Goal: Task Accomplishment & Management: Manage account settings

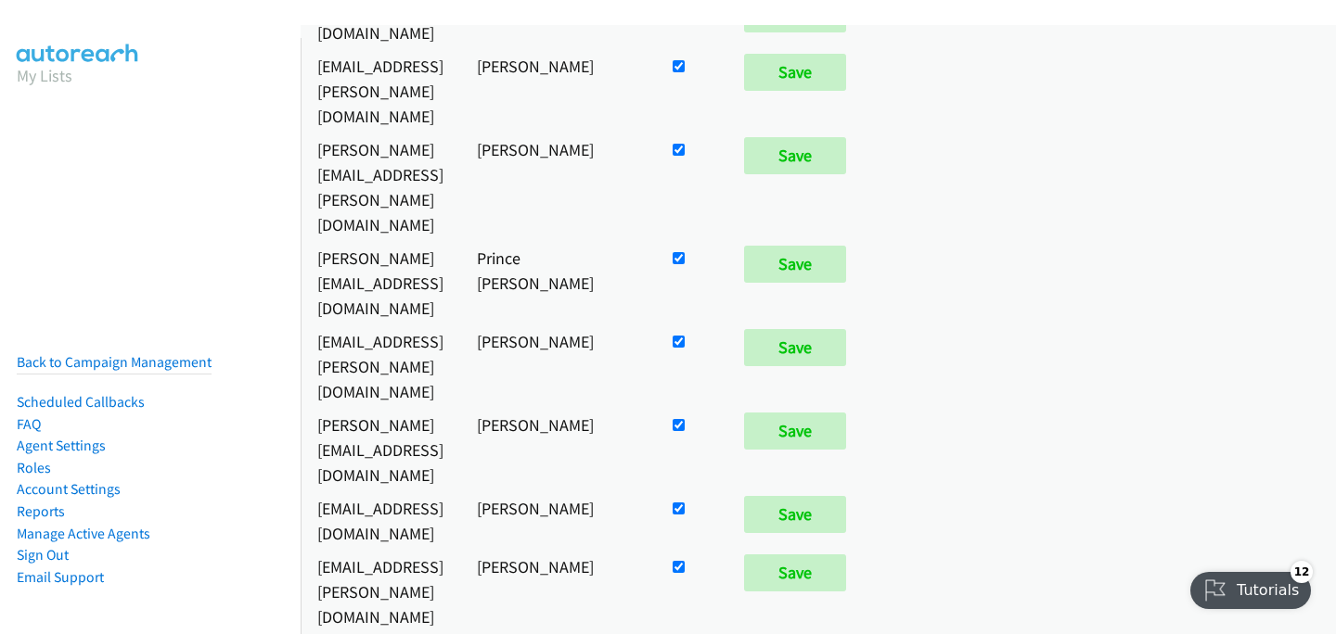
scroll to position [2364, 0]
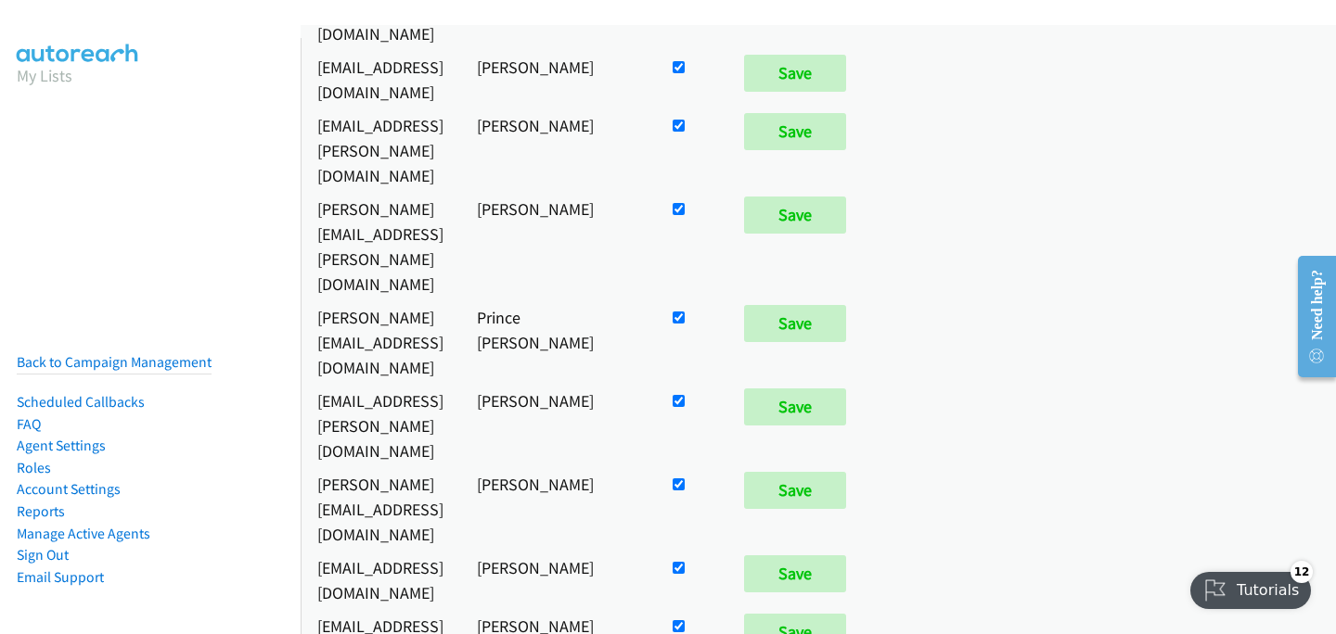
checkbox input "false"
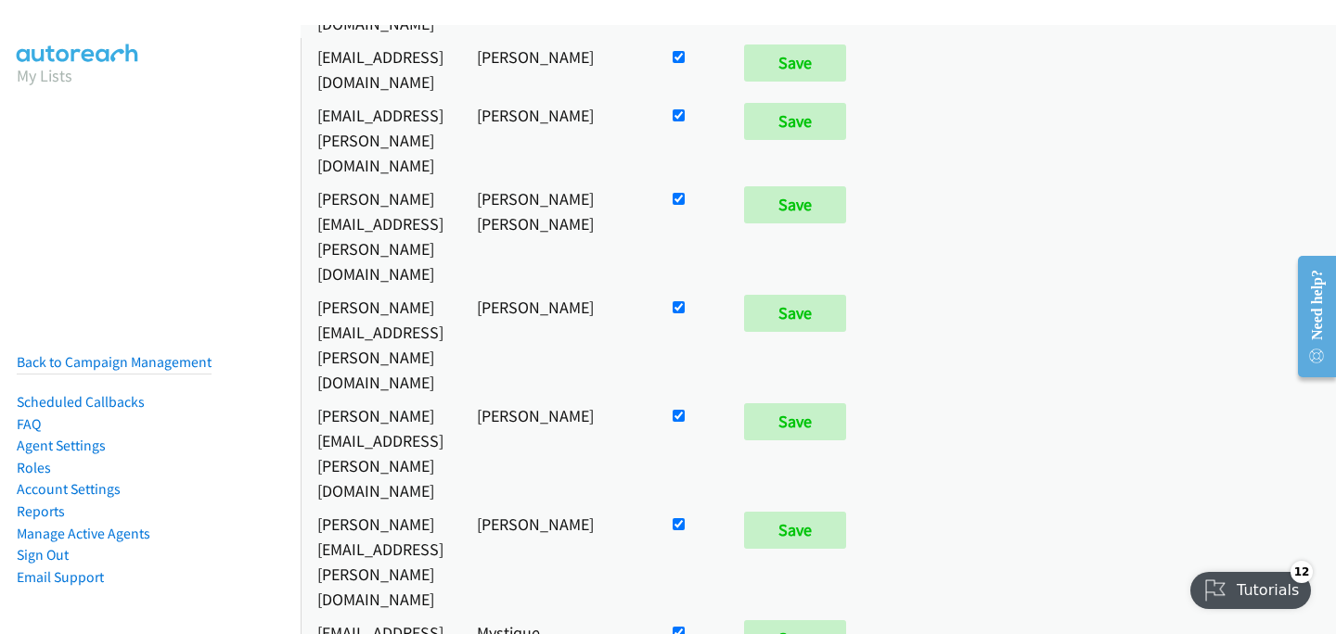
scroll to position [7996, 0]
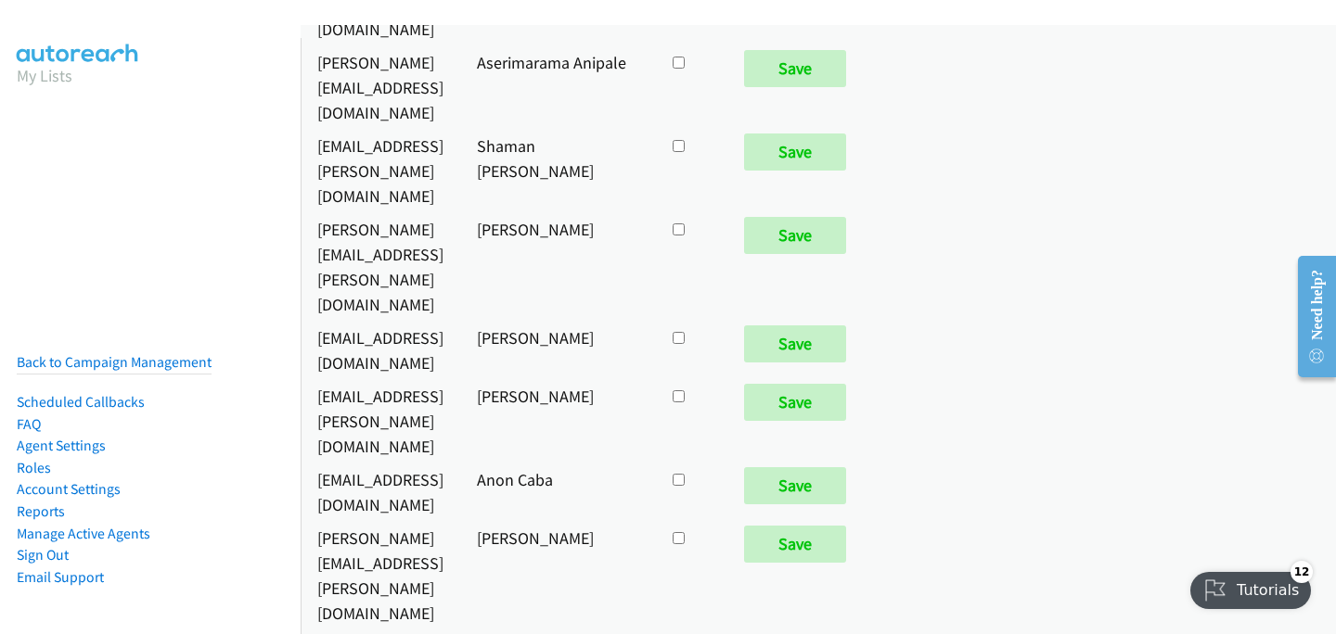
checkbox input "true"
